Goal: Information Seeking & Learning: Learn about a topic

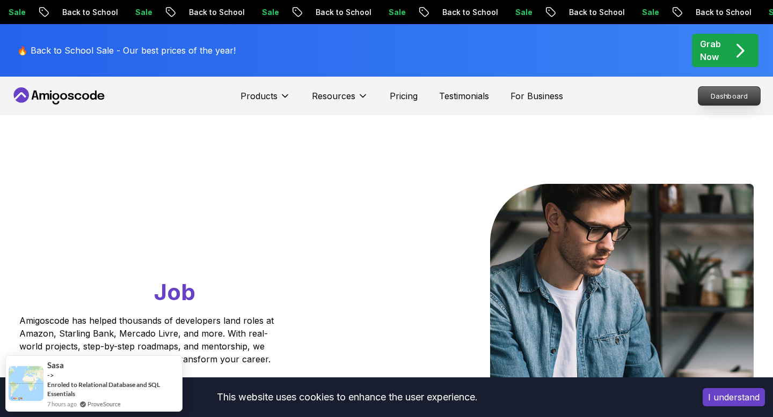
click at [712, 100] on p "Dashboard" at bounding box center [729, 96] width 62 height 18
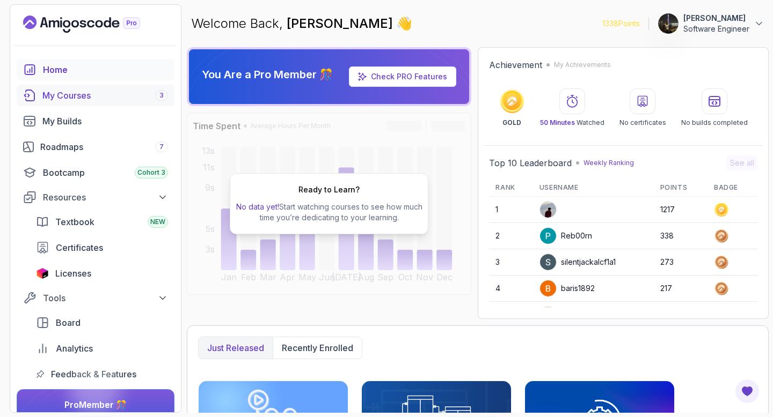
click at [80, 95] on div "My Courses 3" at bounding box center [105, 95] width 126 height 13
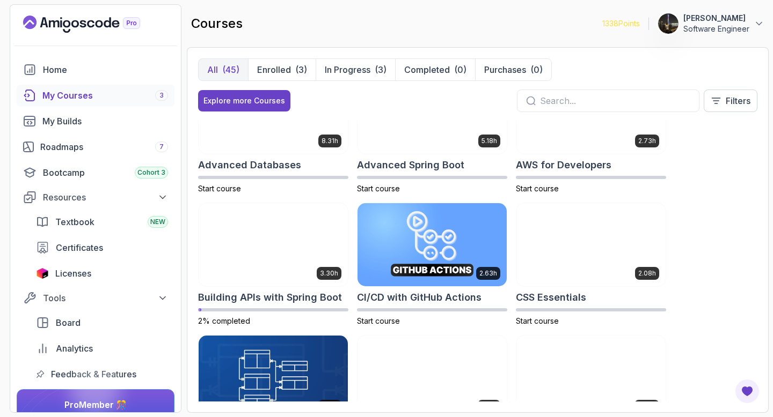
scroll to position [50, 0]
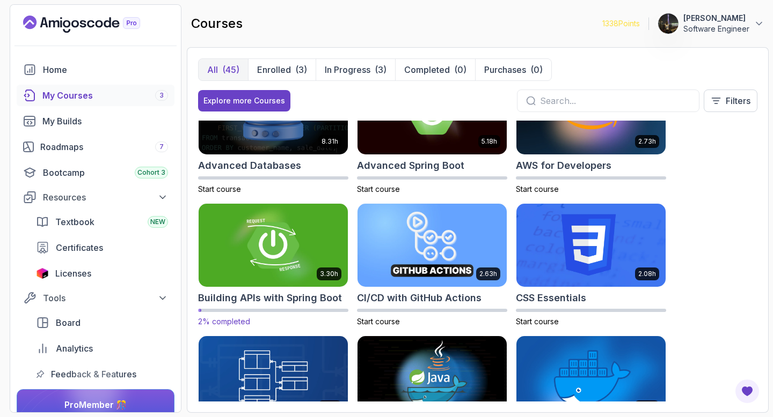
click at [276, 264] on img at bounding box center [273, 245] width 157 height 87
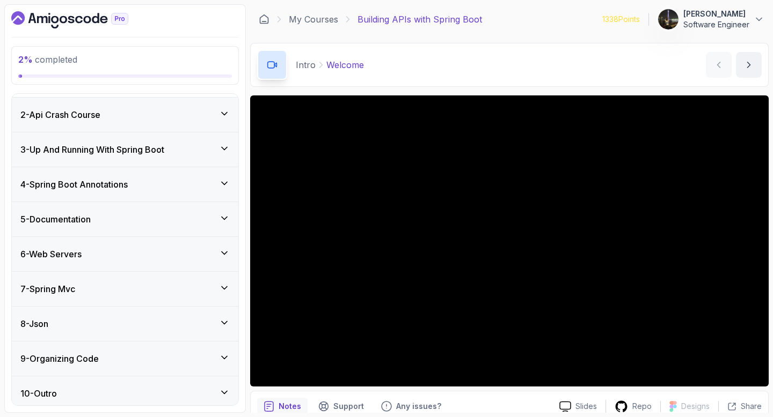
scroll to position [171, 0]
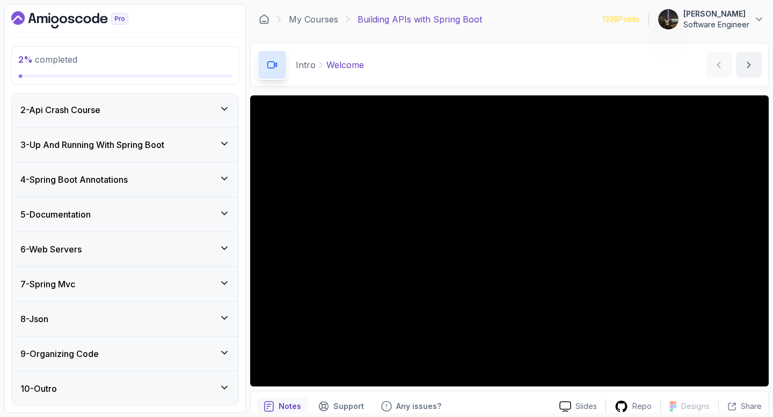
click at [176, 180] on div "4 - Spring Boot Annotations" at bounding box center [124, 179] width 209 height 13
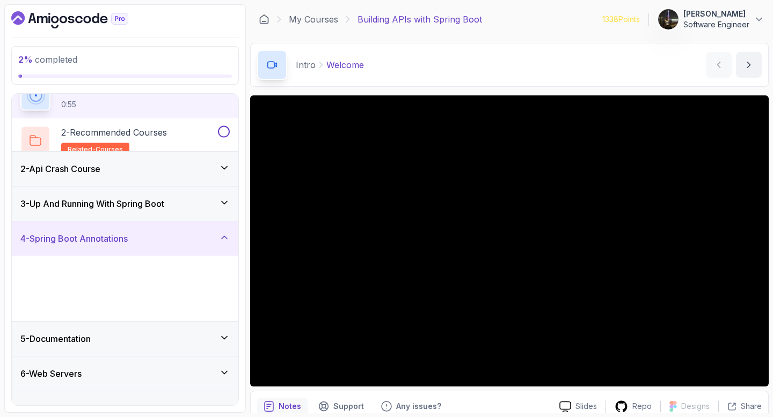
scroll to position [36, 0]
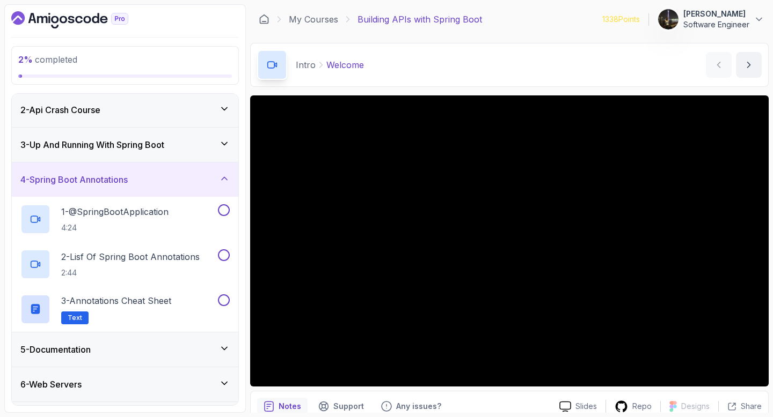
click at [204, 147] on div "3 - Up And Running With Spring Boot" at bounding box center [124, 144] width 209 height 13
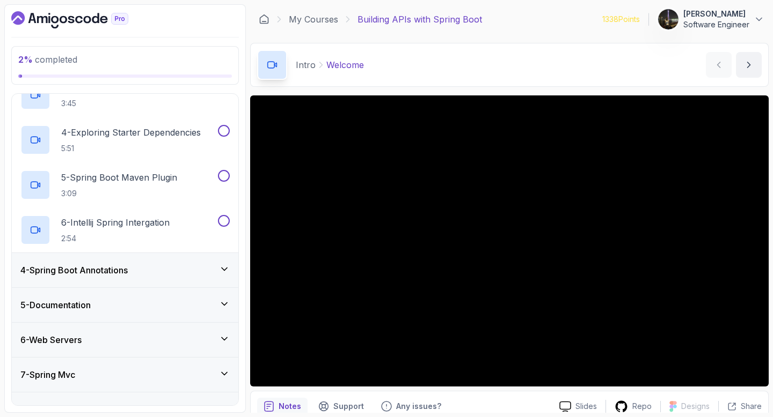
scroll to position [221, 0]
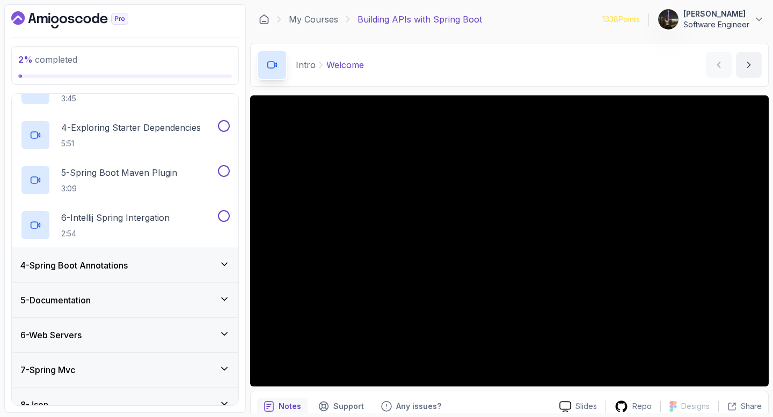
click at [165, 255] on div "4 - Spring Boot Annotations" at bounding box center [125, 265] width 226 height 34
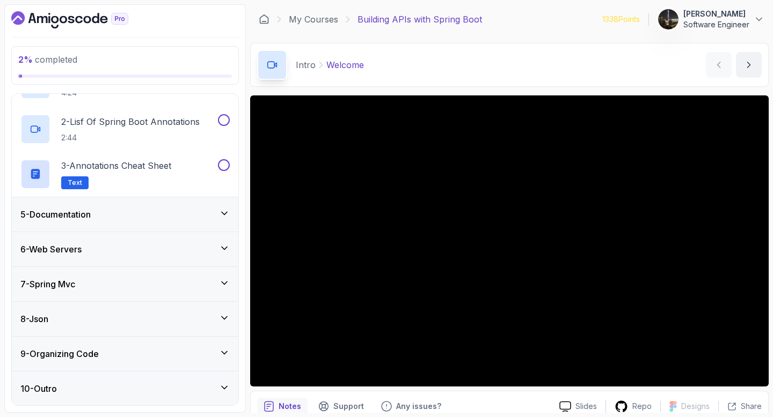
click at [170, 215] on div "5 - Documentation" at bounding box center [124, 214] width 209 height 13
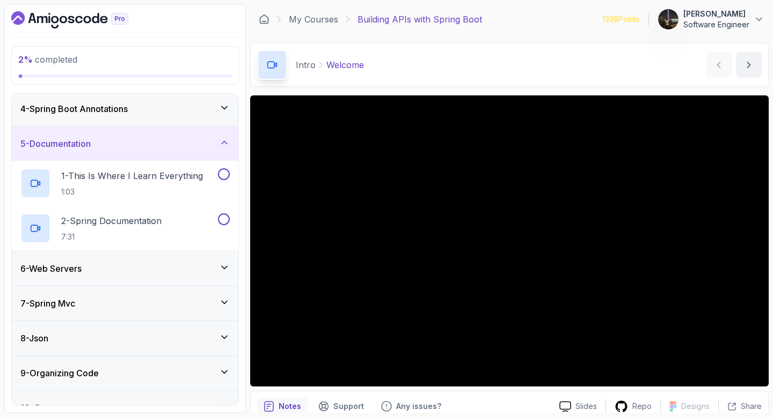
scroll to position [126, 0]
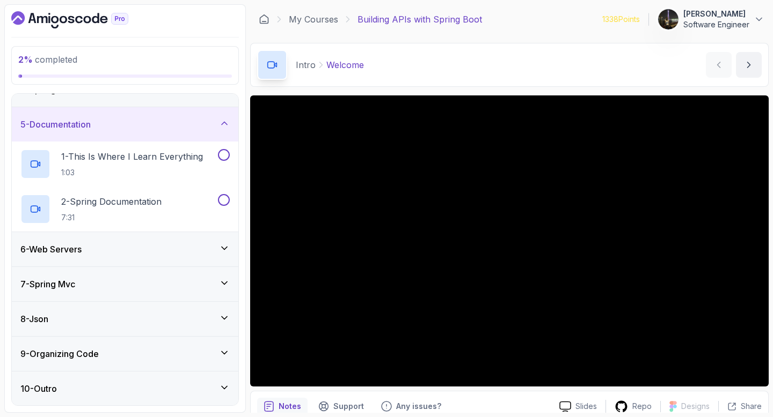
click at [155, 253] on div "6 - Web Servers" at bounding box center [124, 249] width 209 height 13
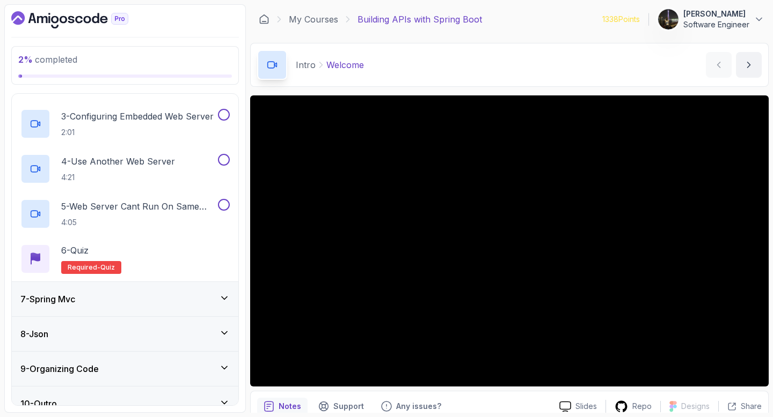
scroll to position [293, 0]
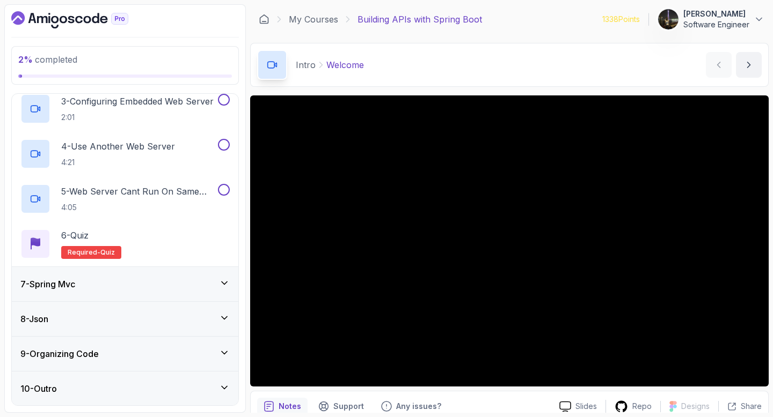
click at [129, 293] on div "7 - Spring Mvc" at bounding box center [125, 284] width 226 height 34
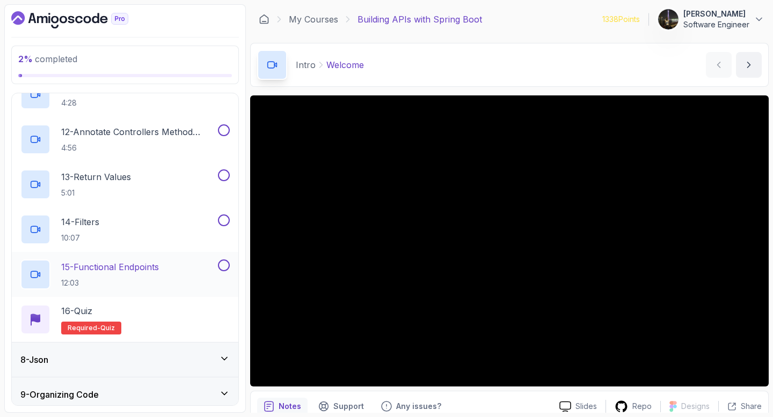
scroll to position [757, 0]
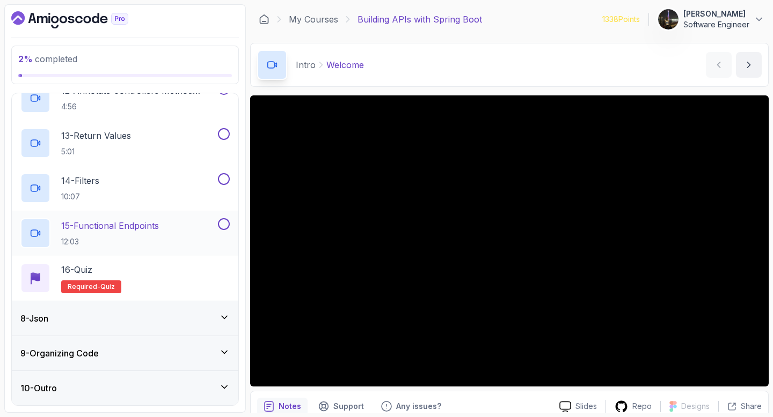
click at [137, 325] on div "8 - Json" at bounding box center [125, 319] width 226 height 34
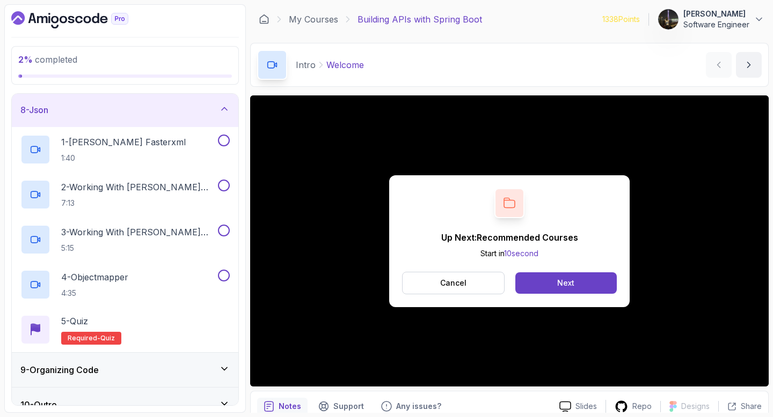
scroll to position [261, 0]
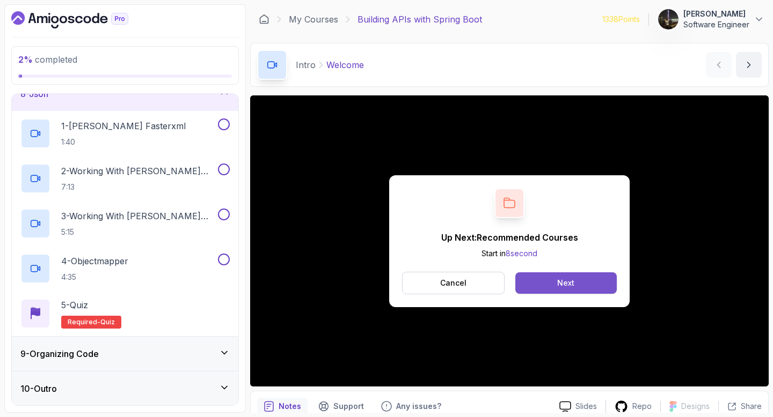
click at [568, 292] on button "Next" at bounding box center [565, 283] width 101 height 21
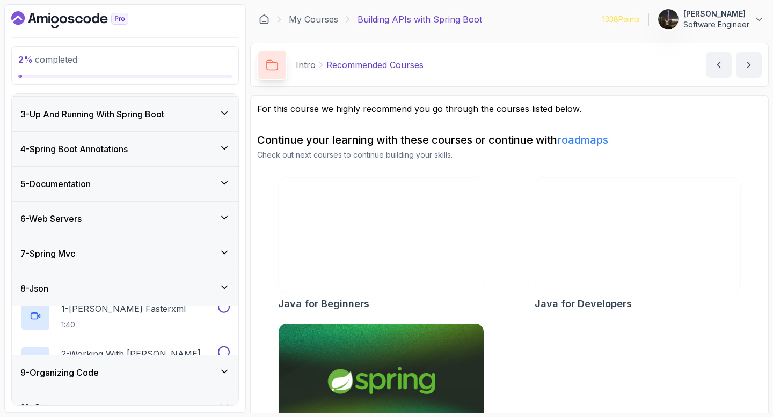
scroll to position [171, 0]
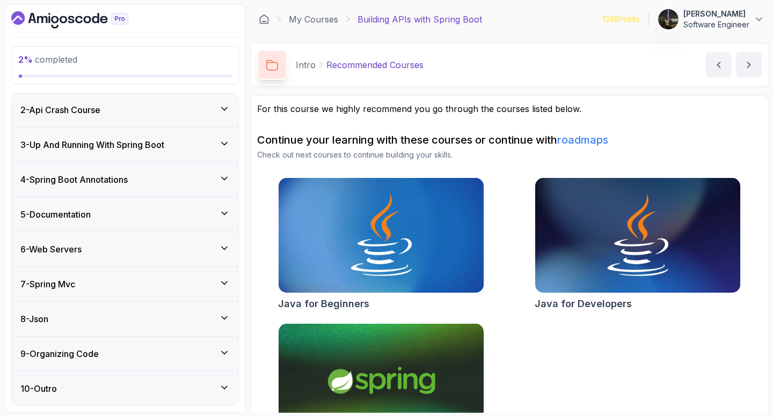
click at [103, 357] on div "9 - Organizing Code" at bounding box center [124, 354] width 209 height 13
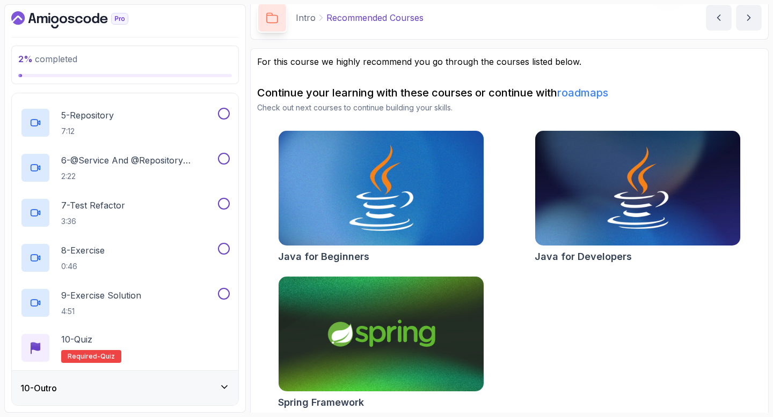
scroll to position [55, 0]
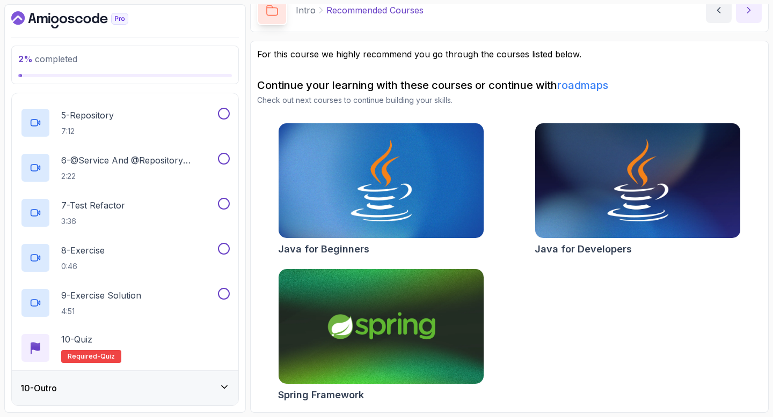
click at [744, 15] on icon "next content" at bounding box center [748, 10] width 11 height 11
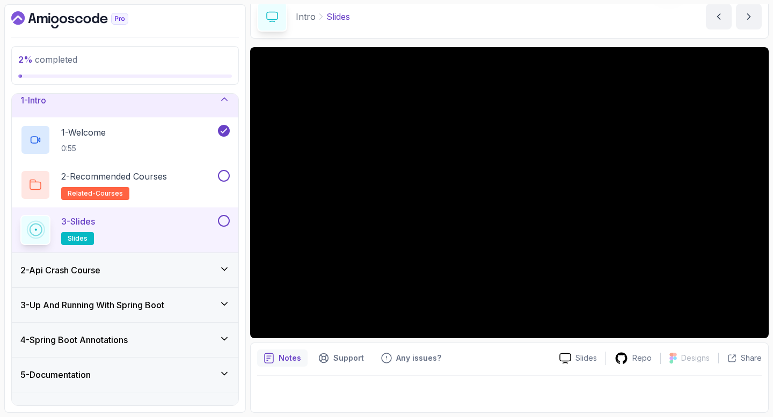
scroll to position [13, 0]
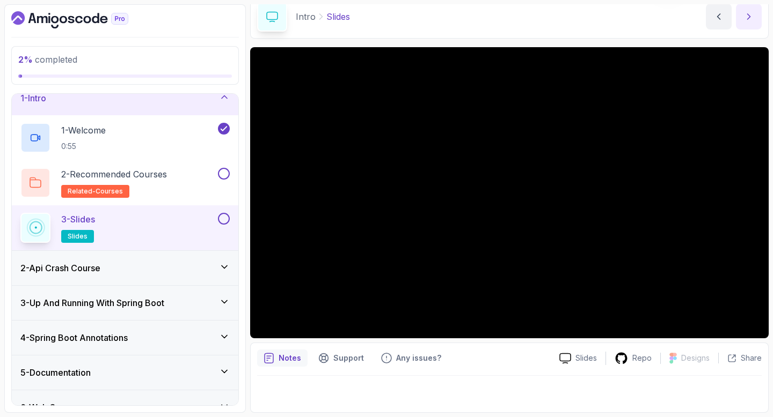
click at [747, 14] on icon "next content" at bounding box center [748, 16] width 3 height 5
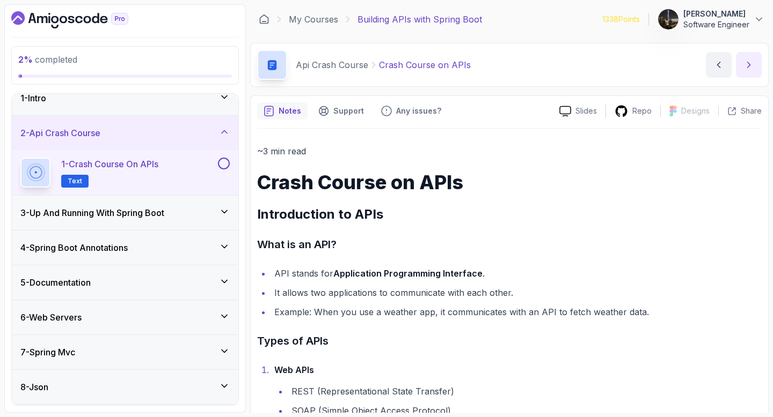
click at [745, 61] on icon "next content" at bounding box center [748, 65] width 11 height 11
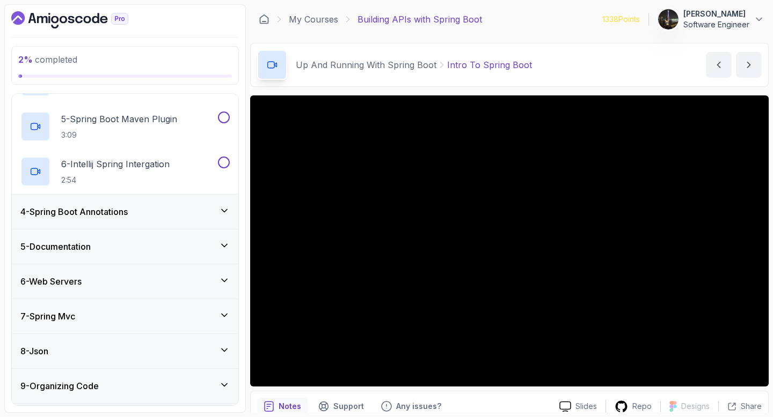
scroll to position [306, 0]
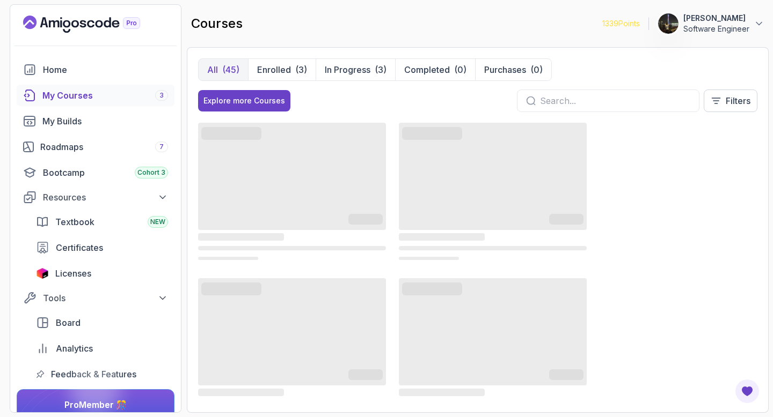
click at [94, 23] on icon "Landing page" at bounding box center [81, 24] width 117 height 17
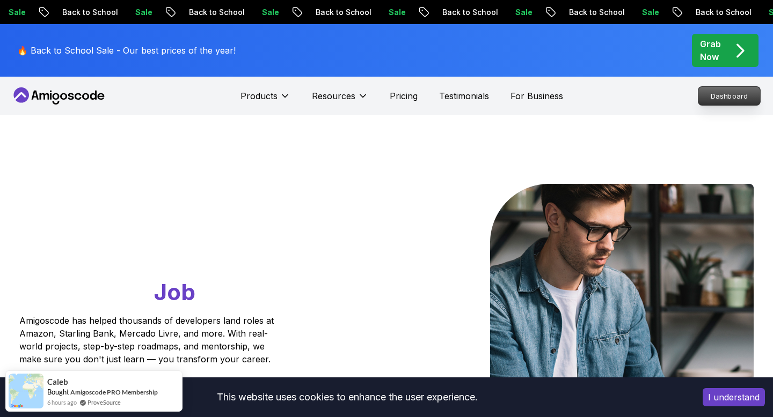
click at [727, 91] on p "Dashboard" at bounding box center [729, 96] width 62 height 18
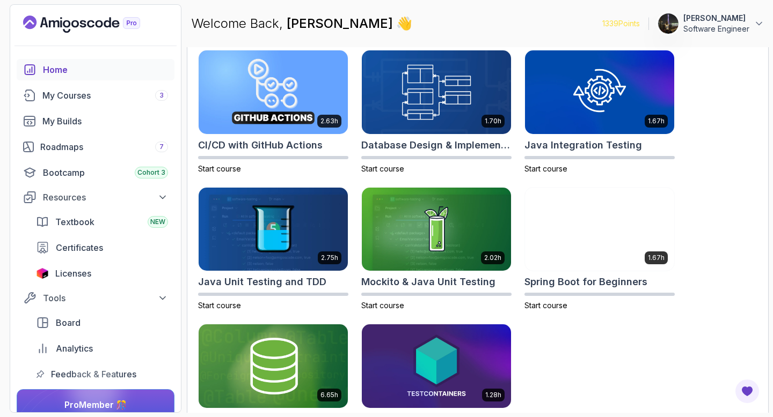
scroll to position [329, 0]
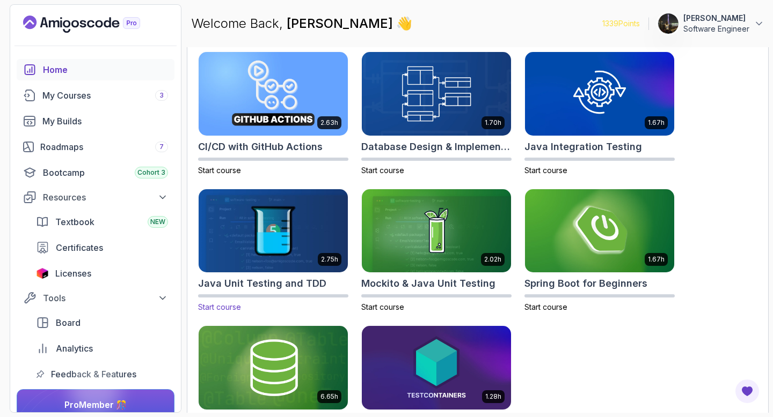
click at [299, 260] on img at bounding box center [273, 230] width 157 height 87
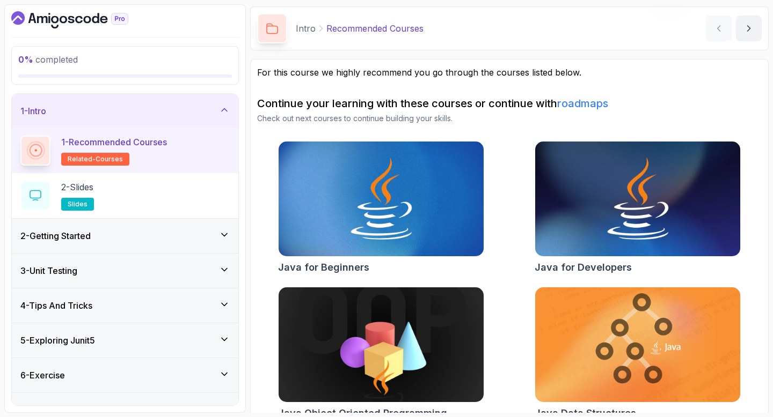
scroll to position [55, 0]
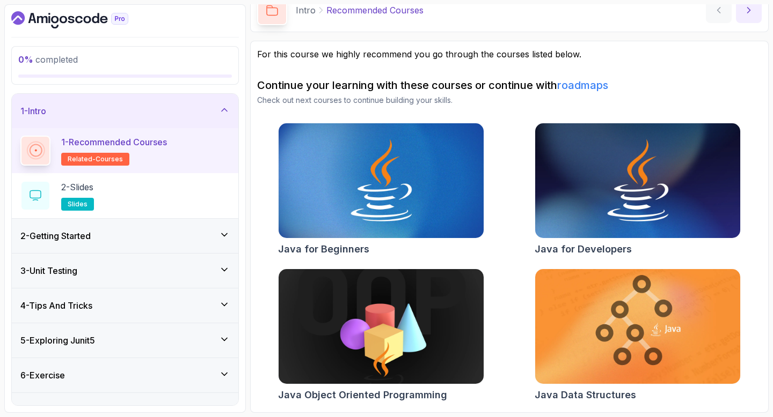
click at [751, 16] on button "next content" at bounding box center [749, 10] width 26 height 26
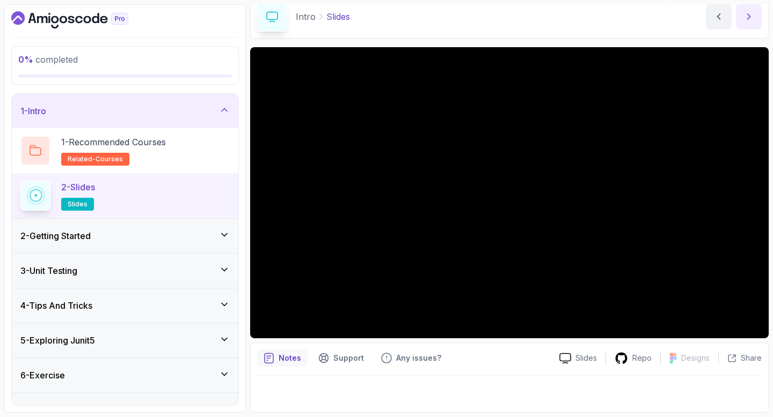
click at [745, 24] on button "next content" at bounding box center [749, 17] width 26 height 26
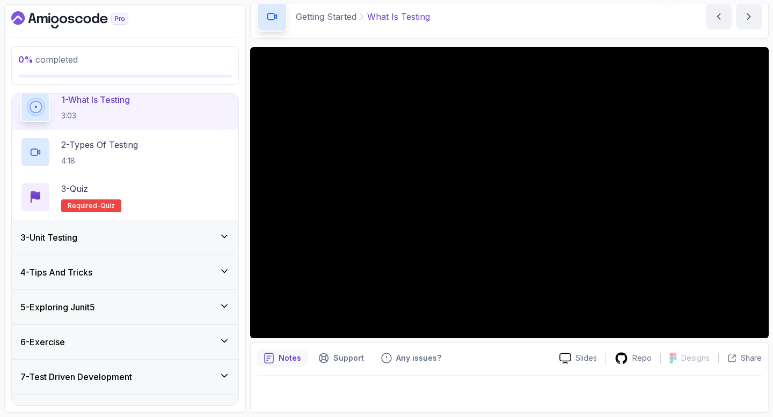
scroll to position [41, 0]
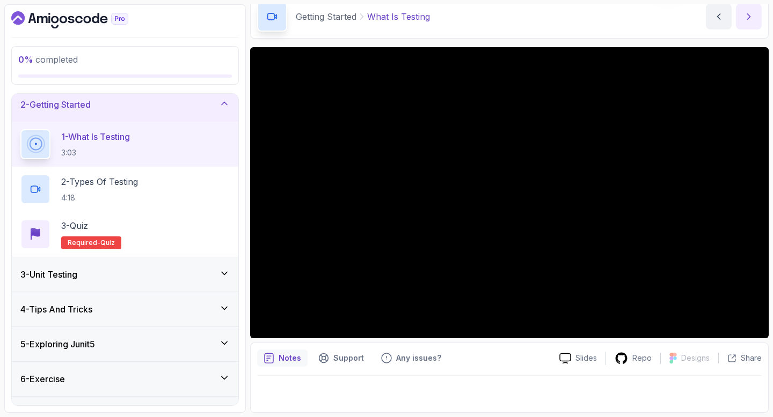
click at [748, 21] on icon "next content" at bounding box center [748, 16] width 11 height 11
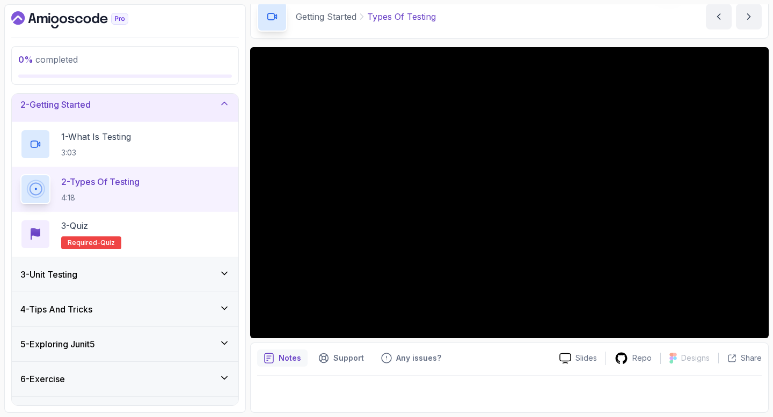
click at [215, 273] on div "3 - Unit Testing" at bounding box center [124, 274] width 209 height 13
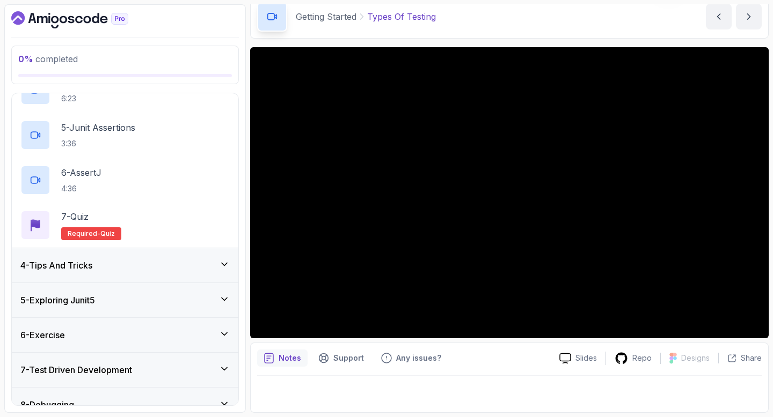
click at [203, 268] on div "4 - Tips And Tricks" at bounding box center [124, 265] width 209 height 13
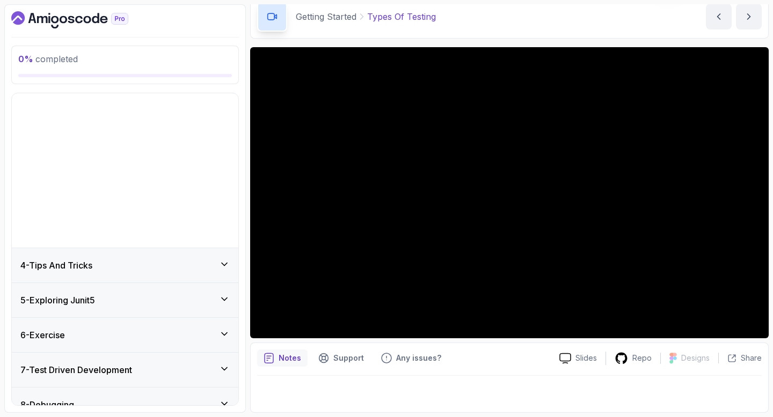
scroll to position [36, 0]
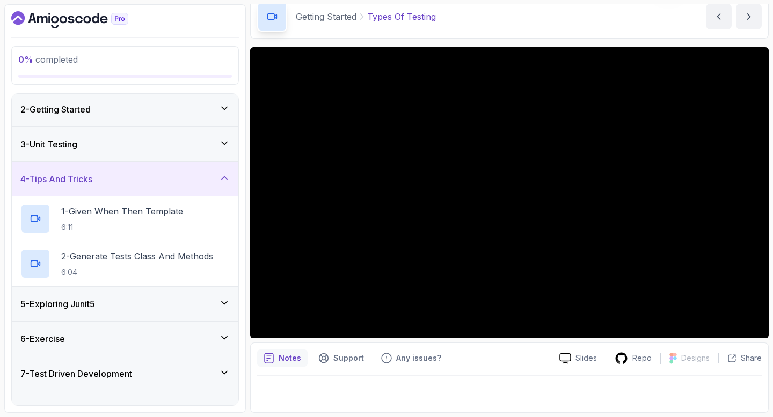
click at [193, 298] on div "5 - Exploring Junit5" at bounding box center [124, 304] width 209 height 13
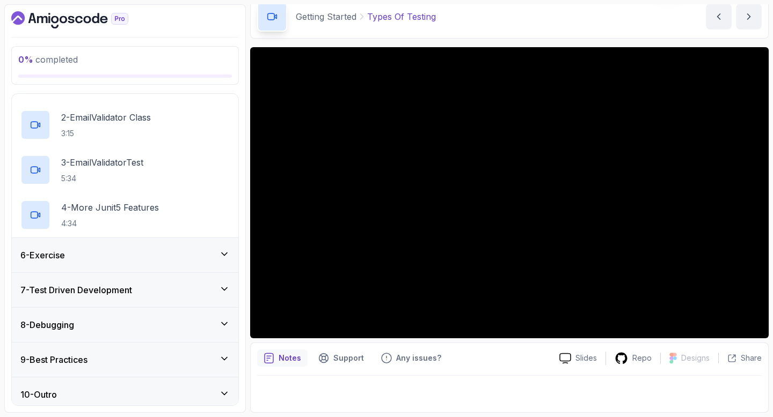
scroll to position [216, 0]
click at [179, 243] on div "6 - Exercise" at bounding box center [125, 254] width 226 height 34
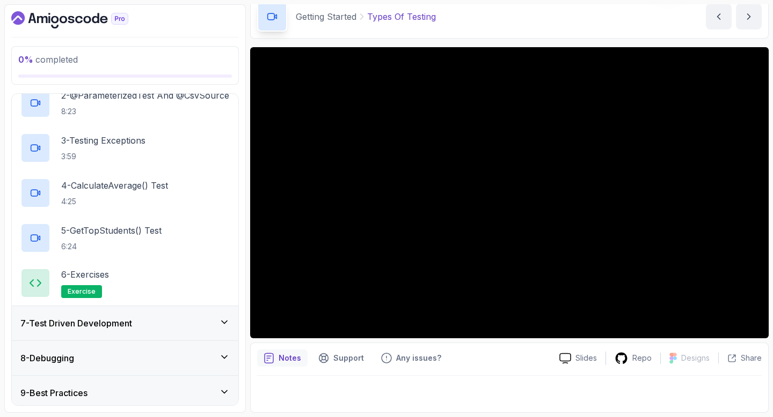
scroll to position [306, 0]
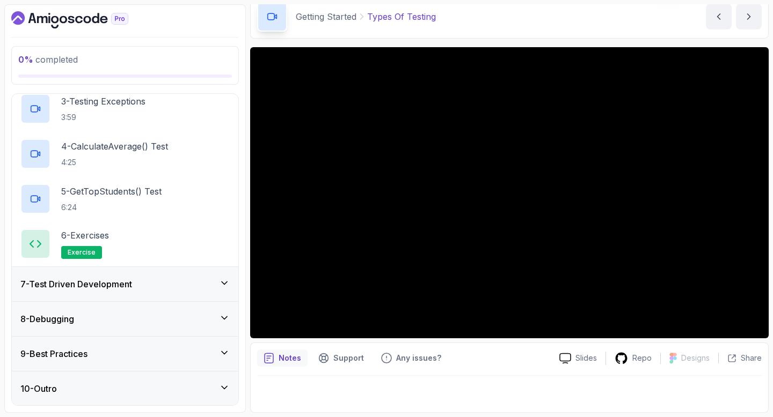
click at [154, 287] on div "7 - Test Driven Development" at bounding box center [124, 284] width 209 height 13
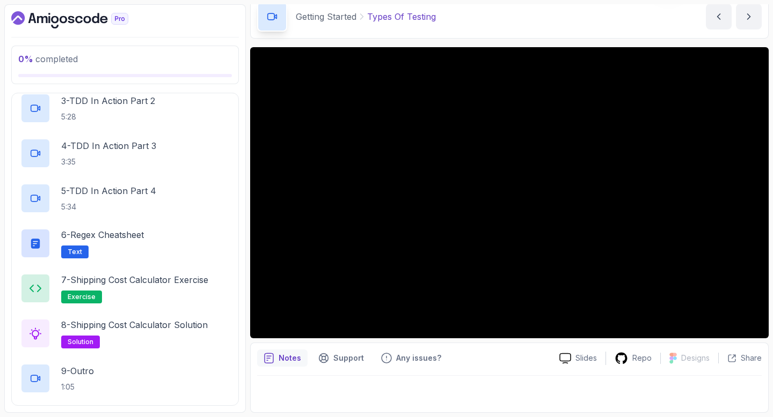
scroll to position [487, 0]
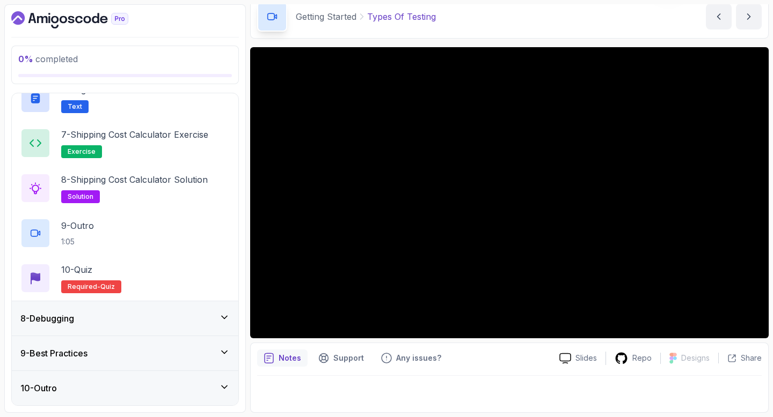
click at [163, 326] on div "8 - Debugging" at bounding box center [125, 319] width 226 height 34
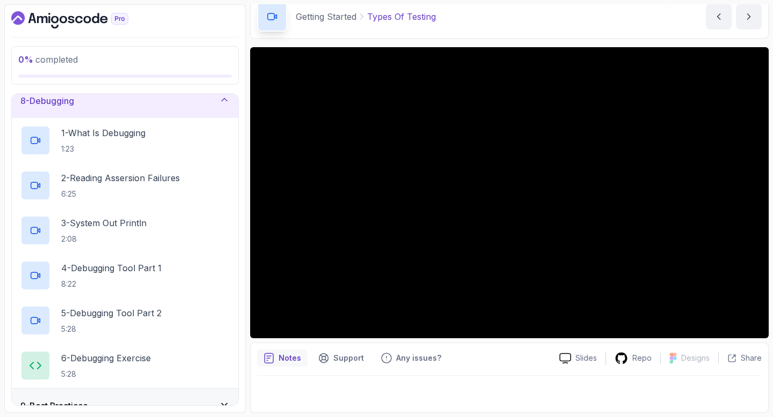
scroll to position [306, 0]
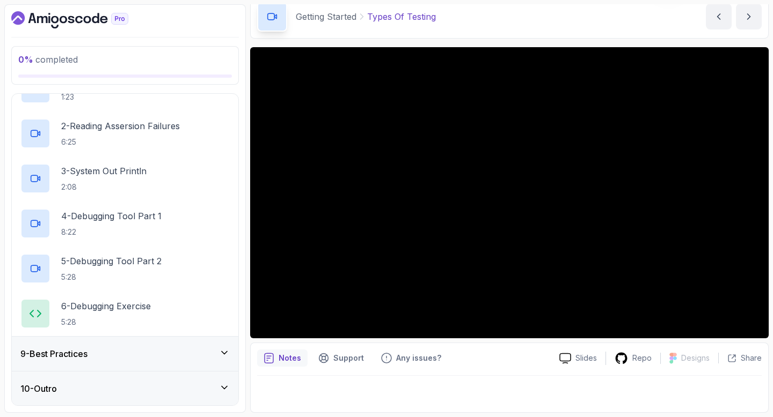
click at [155, 362] on div "9 - Best Practices" at bounding box center [125, 354] width 226 height 34
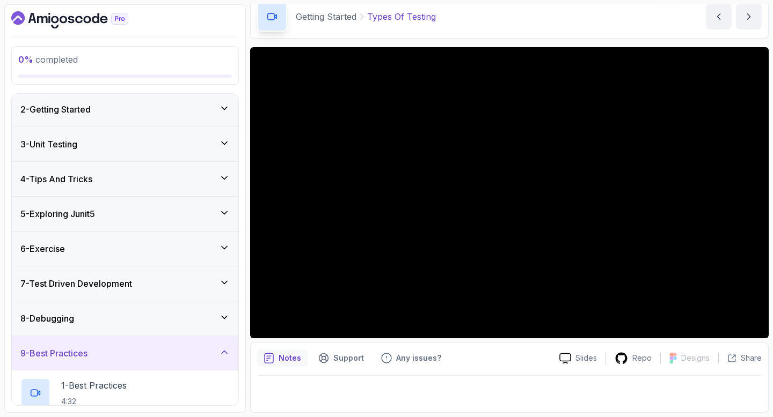
scroll to position [261, 0]
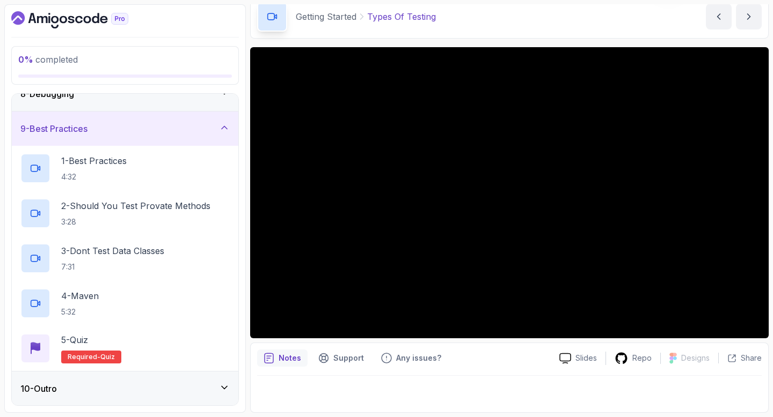
click at [150, 386] on div "10 - Outro" at bounding box center [124, 389] width 209 height 13
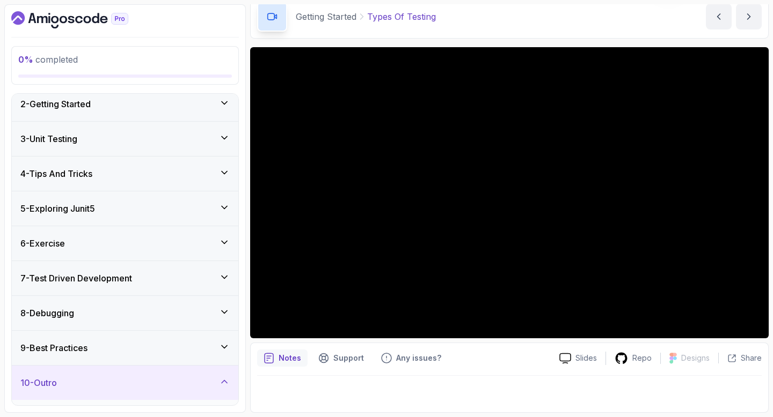
scroll to position [0, 0]
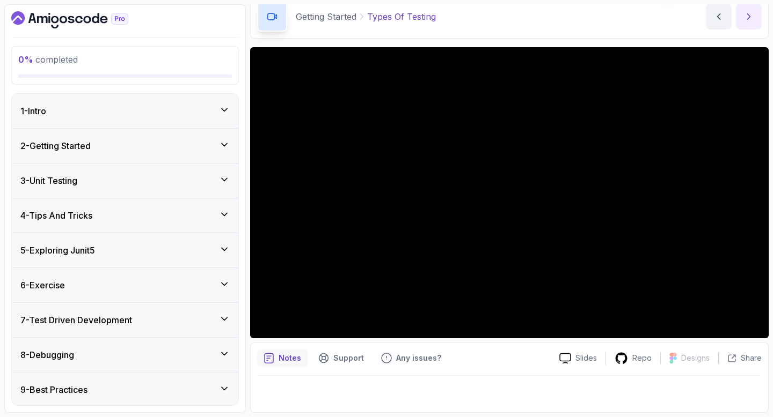
click at [749, 20] on icon "next content" at bounding box center [748, 16] width 11 height 11
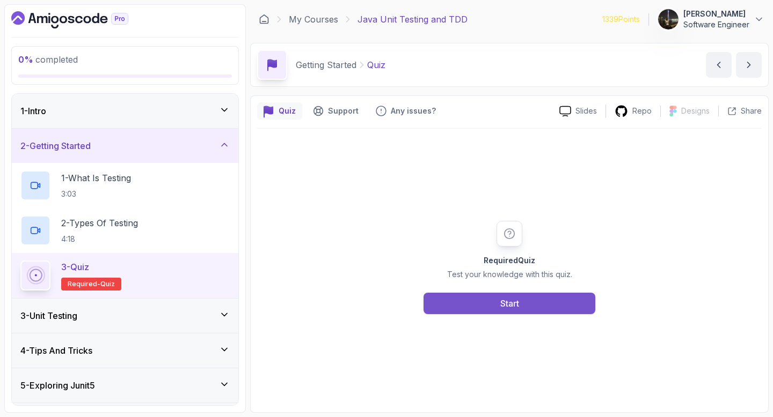
click at [523, 302] on button "Start" at bounding box center [509, 303] width 172 height 21
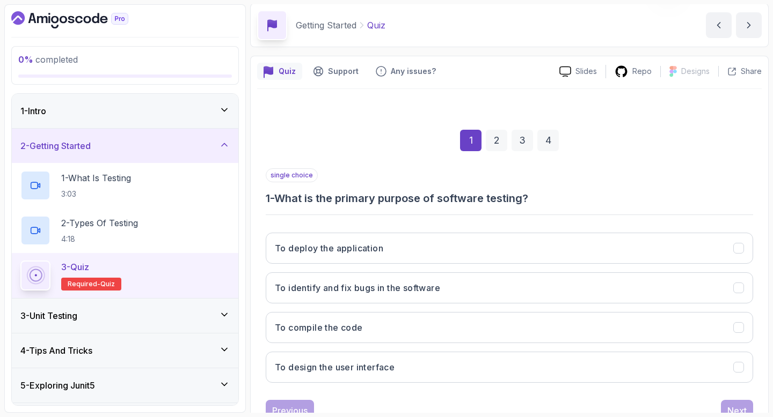
scroll to position [43, 0]
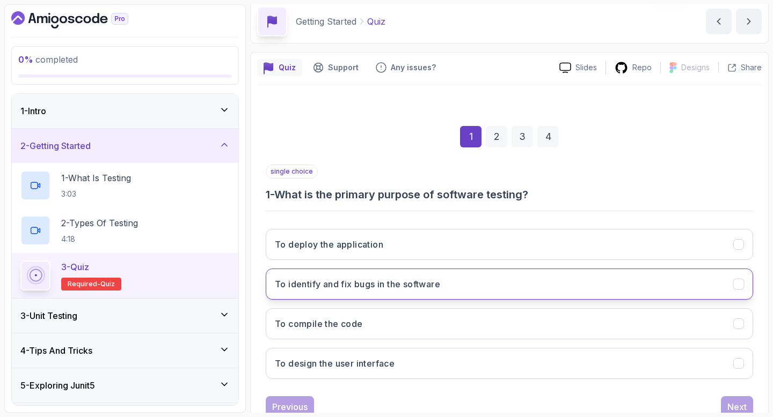
click at [418, 289] on h3 "To identify and fix bugs in the software" at bounding box center [357, 284] width 165 height 13
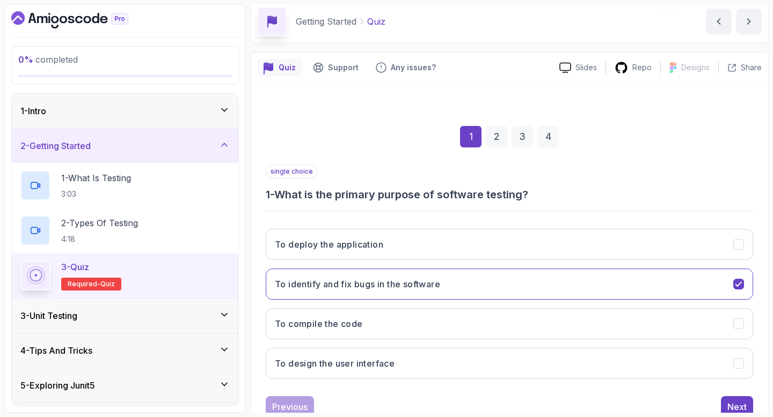
click at [756, 405] on div "1 2 3 4 single choice 1 - What is the primary purpose of software testing? To d…" at bounding box center [509, 263] width 504 height 326
click at [737, 405] on div "Next" at bounding box center [736, 407] width 19 height 13
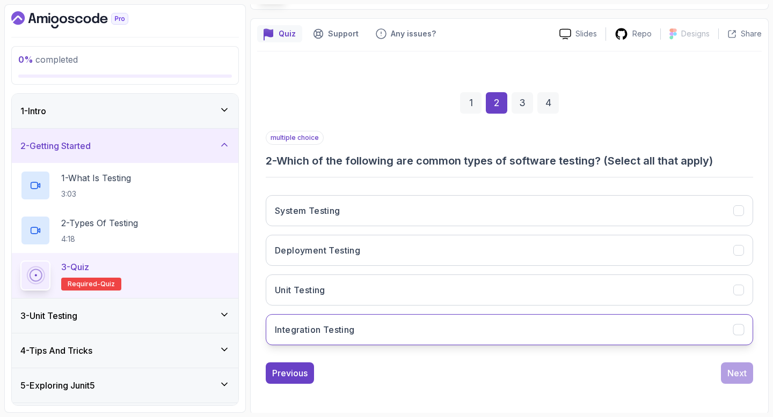
scroll to position [79, 0]
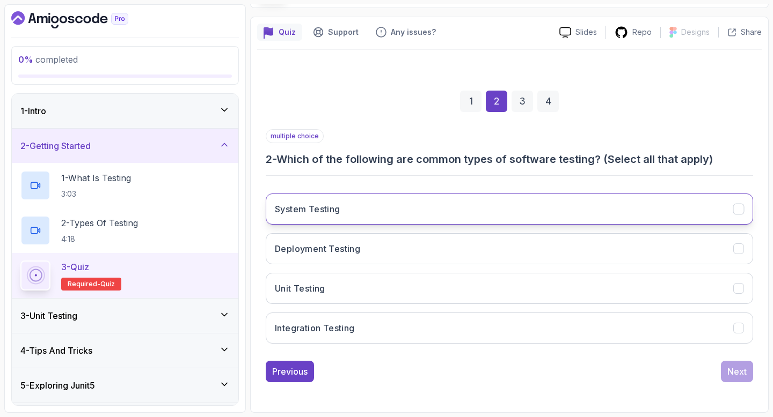
click at [373, 214] on button "System Testing" at bounding box center [509, 209] width 487 height 31
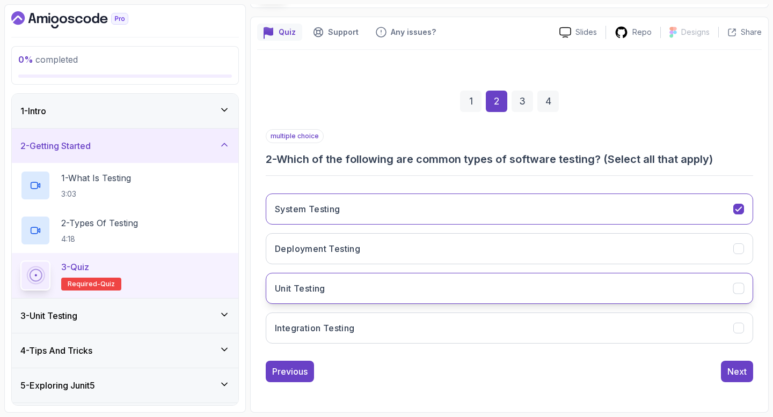
click at [349, 290] on button "Unit Testing" at bounding box center [509, 288] width 487 height 31
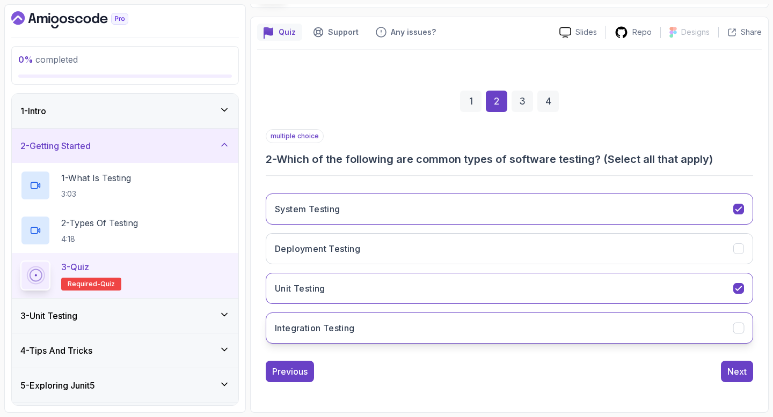
click at [352, 330] on h3 "Integration Testing" at bounding box center [315, 328] width 80 height 13
click at [739, 371] on div "Next" at bounding box center [736, 371] width 19 height 13
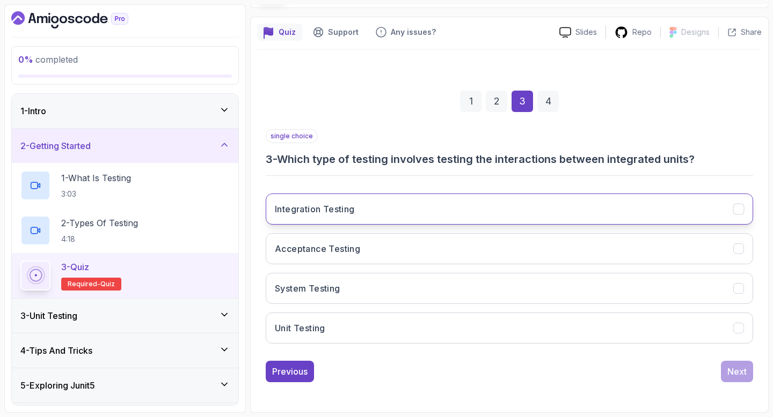
click at [374, 215] on button "Integration Testing" at bounding box center [509, 209] width 487 height 31
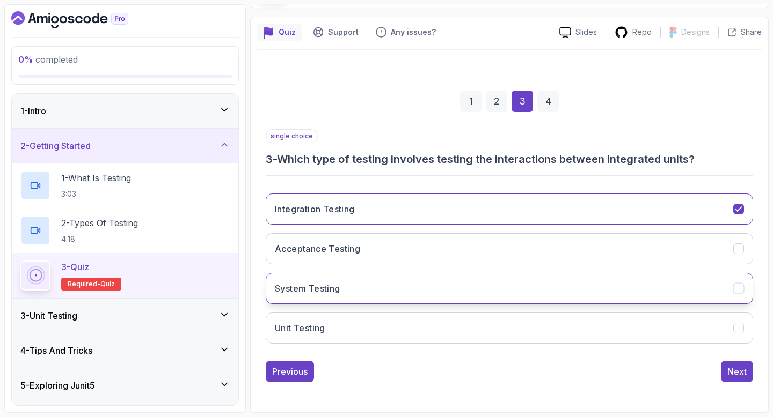
click at [418, 299] on button "System Testing" at bounding box center [509, 288] width 487 height 31
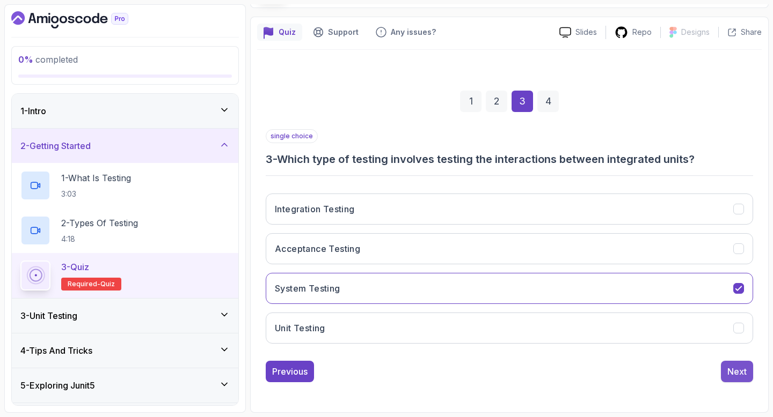
click at [737, 376] on div "Next" at bounding box center [736, 371] width 19 height 13
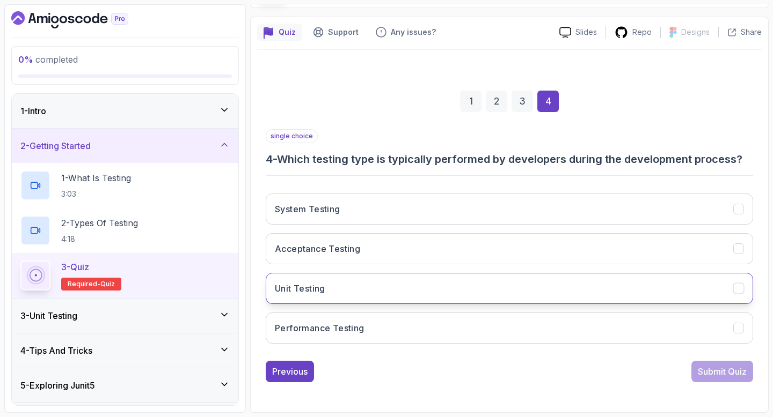
click at [342, 292] on button "Unit Testing" at bounding box center [509, 288] width 487 height 31
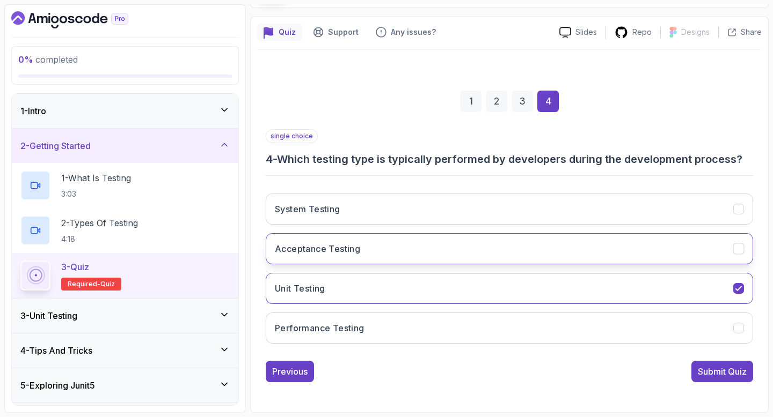
click at [368, 253] on button "Acceptance Testing" at bounding box center [509, 248] width 487 height 31
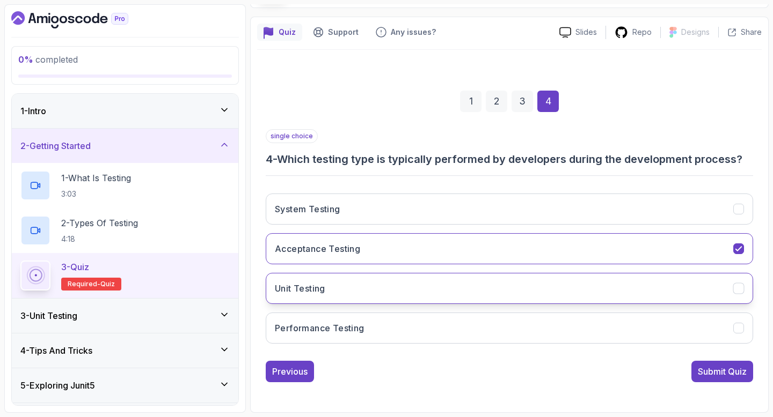
click at [707, 292] on button "Unit Testing" at bounding box center [509, 288] width 487 height 31
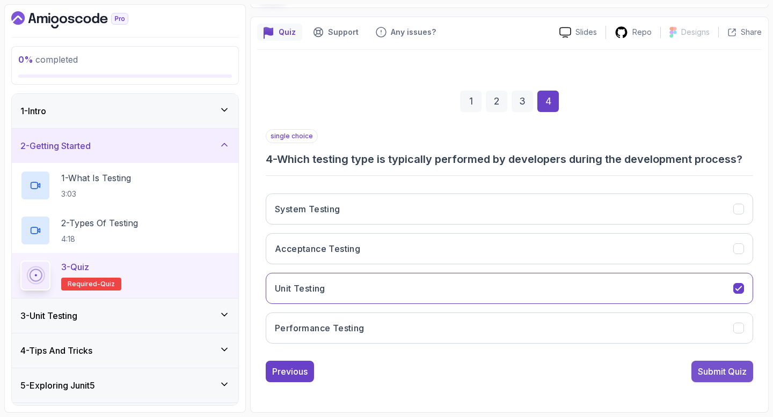
click at [734, 374] on div "Submit Quiz" at bounding box center [721, 371] width 49 height 13
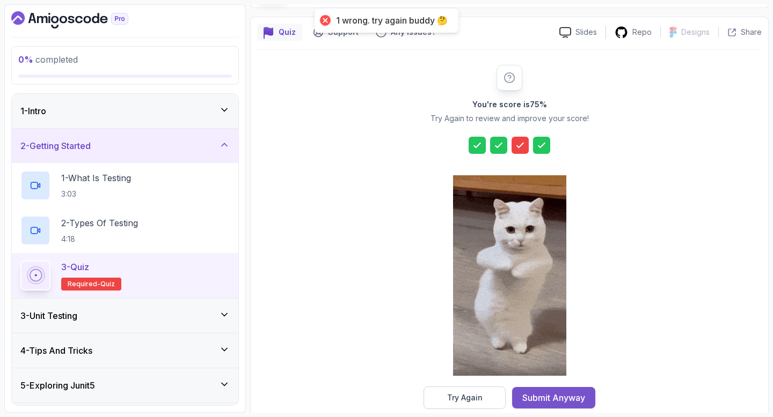
click at [551, 394] on div "Submit Anyway" at bounding box center [553, 398] width 63 height 13
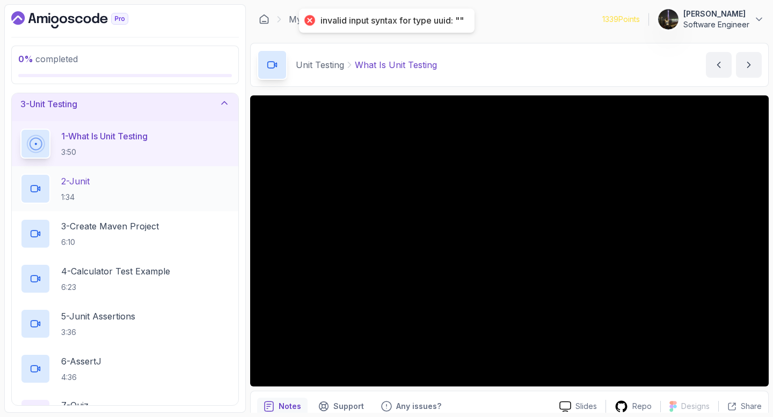
scroll to position [83, 0]
